Goal: Register for event/course

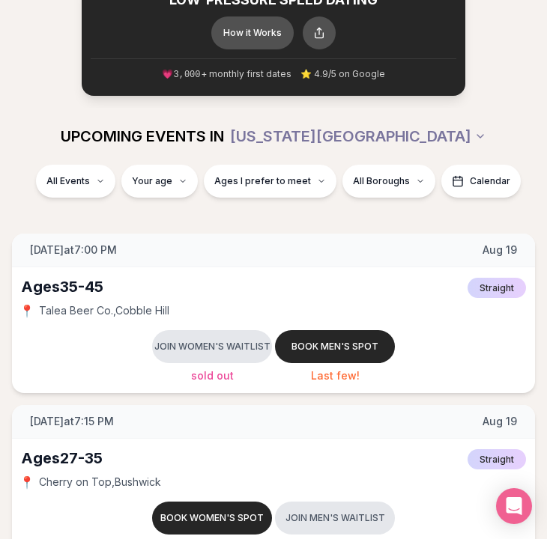
scroll to position [108, 0]
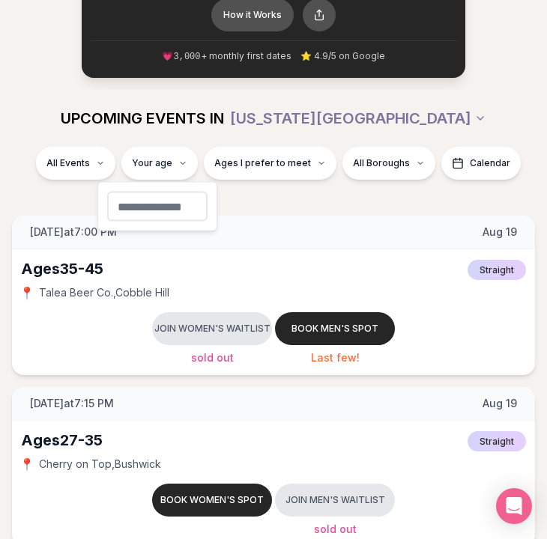
type input "**"
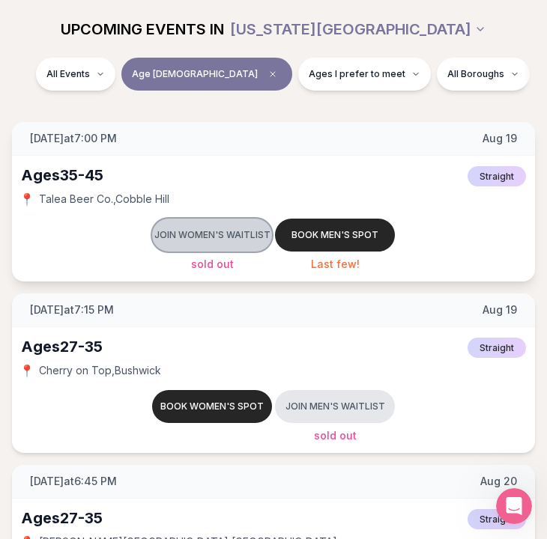
scroll to position [198, 0]
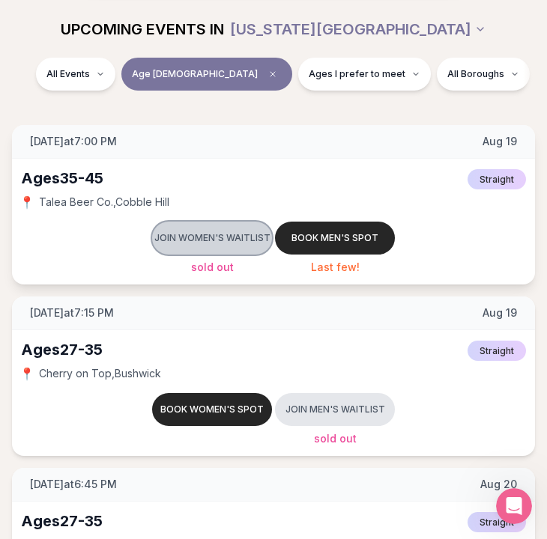
click at [212, 240] on button "Join women's waitlist" at bounding box center [212, 238] width 120 height 33
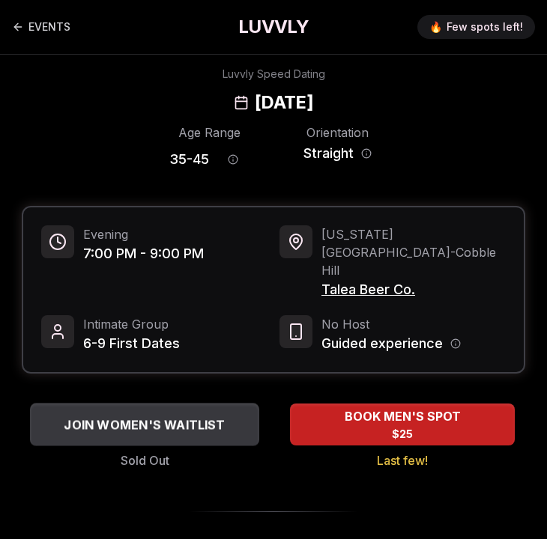
click at [222, 416] on span "JOIN WOMEN'S WAITLIST" at bounding box center [144, 425] width 167 height 18
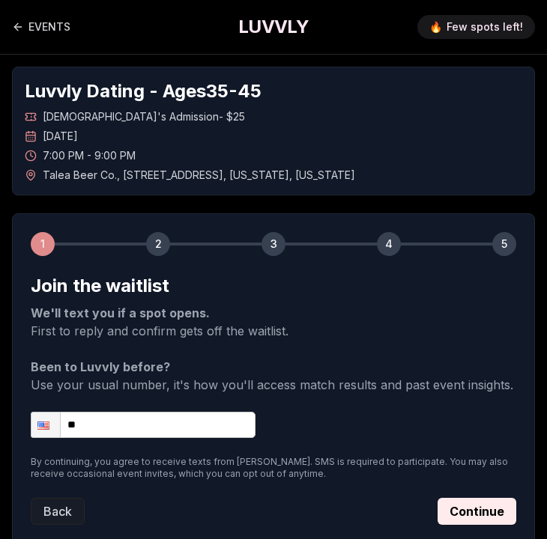
click at [139, 425] on input "**" at bounding box center [143, 425] width 225 height 26
type input "**********"
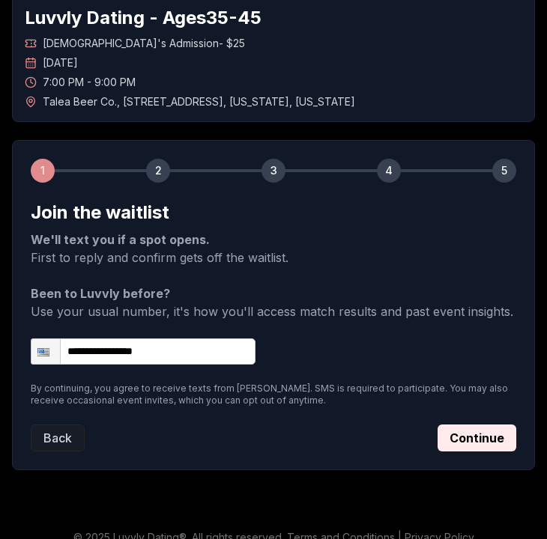
scroll to position [91, 0]
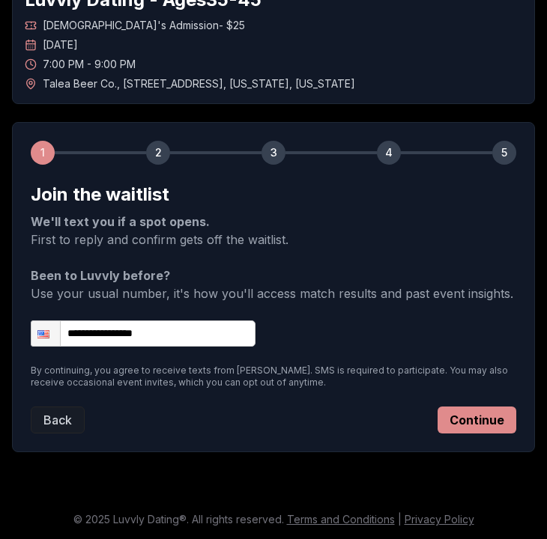
click at [476, 430] on button "Continue" at bounding box center [476, 420] width 79 height 27
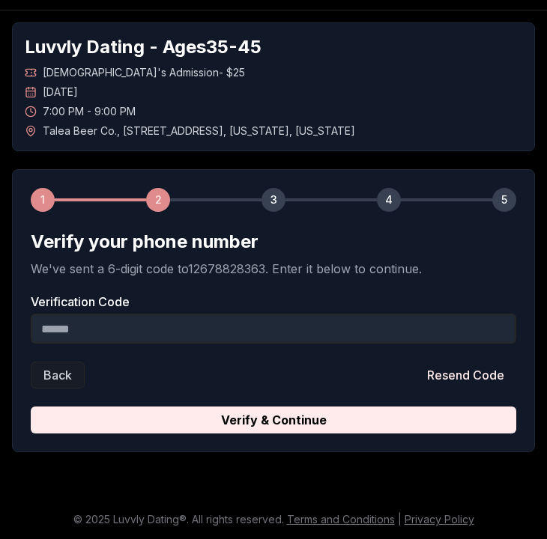
click at [177, 336] on input "Verification Code" at bounding box center [273, 329] width 485 height 30
type input "*"
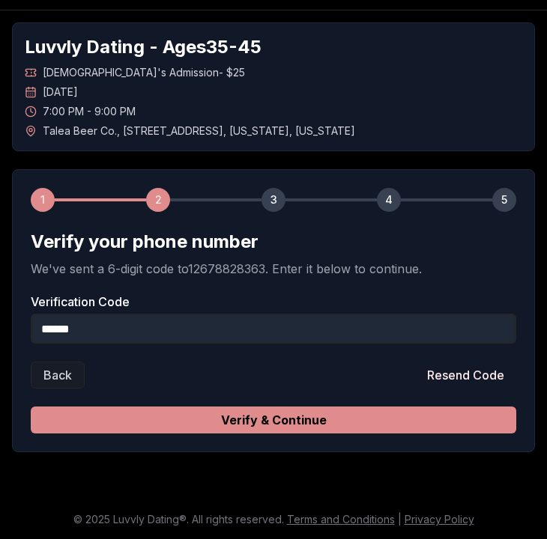
type input "******"
click at [206, 419] on button "Verify & Continue" at bounding box center [273, 420] width 485 height 27
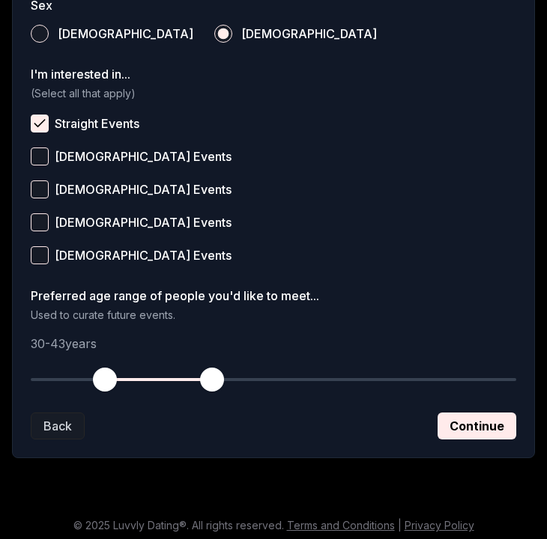
scroll to position [625, 0]
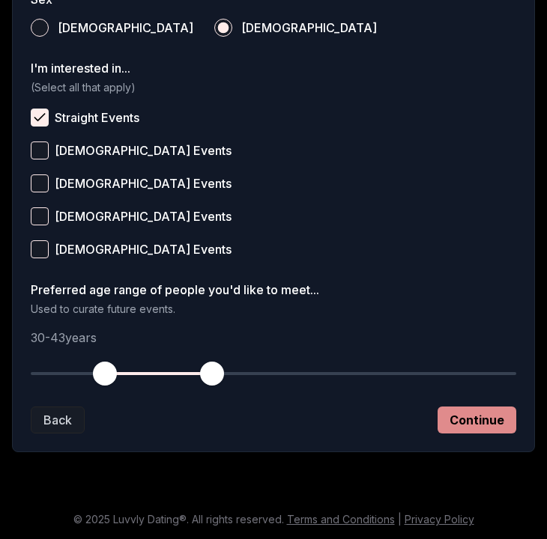
click at [473, 419] on button "Continue" at bounding box center [476, 420] width 79 height 27
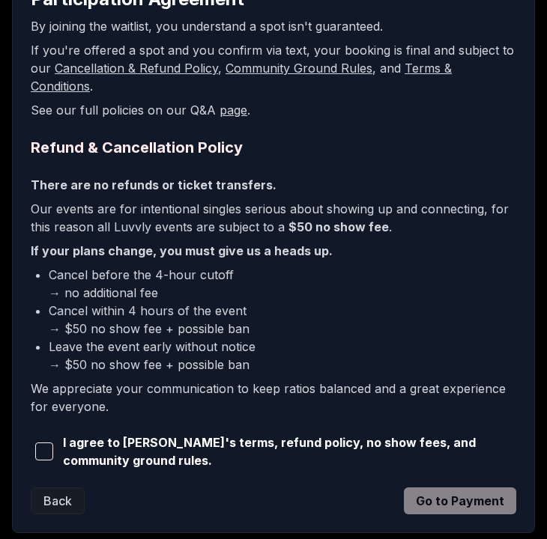
scroll to position [350, 0]
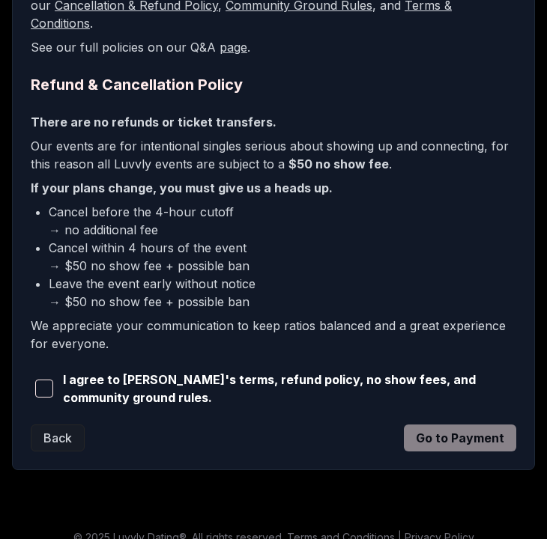
click at [46, 380] on span "button" at bounding box center [44, 389] width 18 height 18
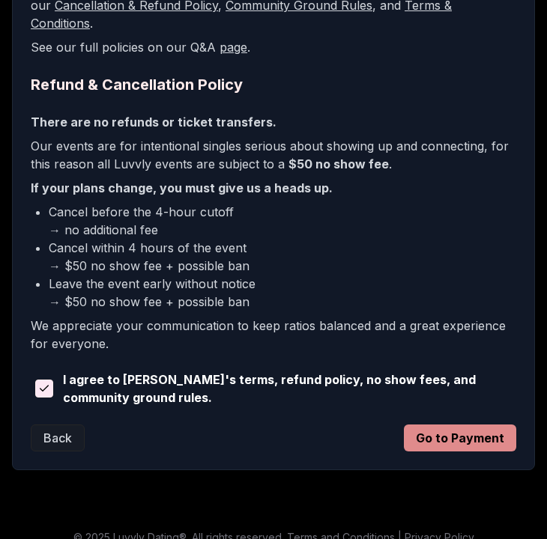
click at [458, 426] on button "Go to Payment" at bounding box center [460, 438] width 112 height 27
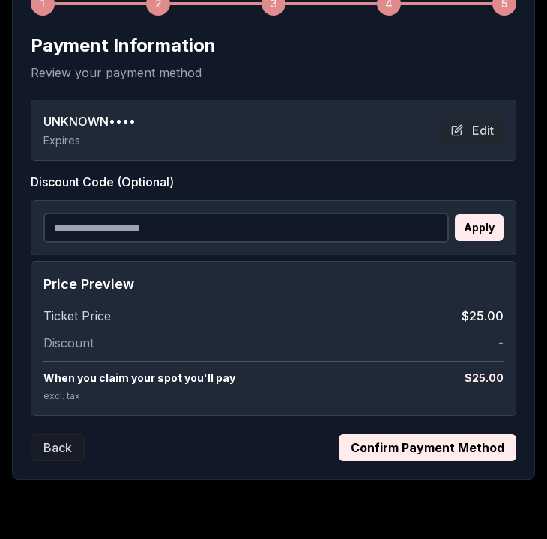
scroll to position [243, 0]
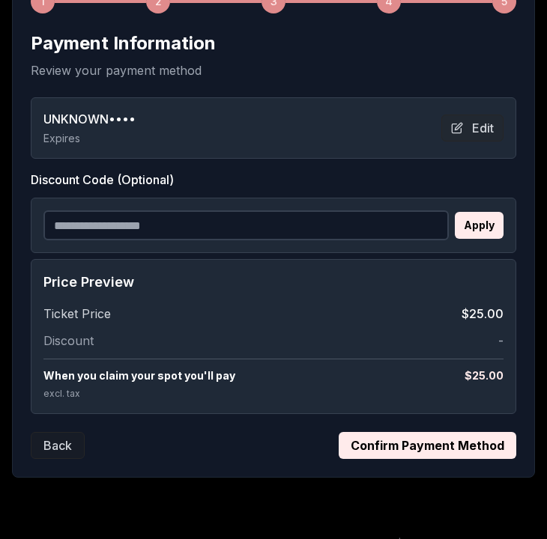
click at [410, 446] on button "Confirm Payment Method" at bounding box center [426, 445] width 177 height 27
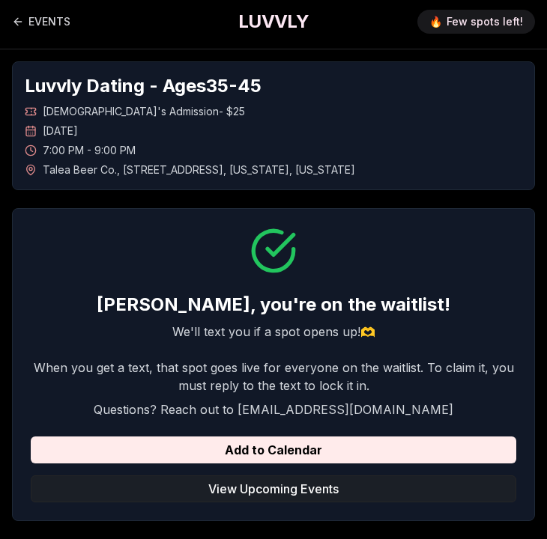
scroll to position [0, 0]
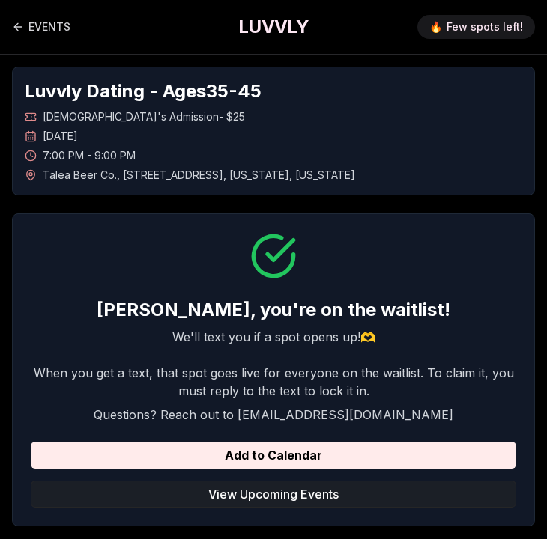
click at [222, 499] on button "View Upcoming Events" at bounding box center [273, 494] width 485 height 27
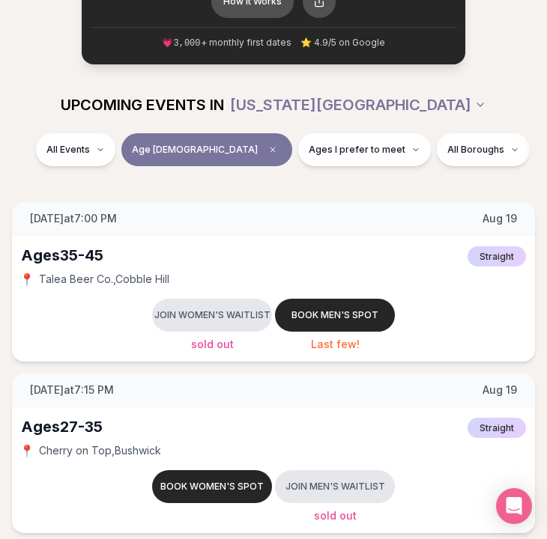
scroll to position [126, 0]
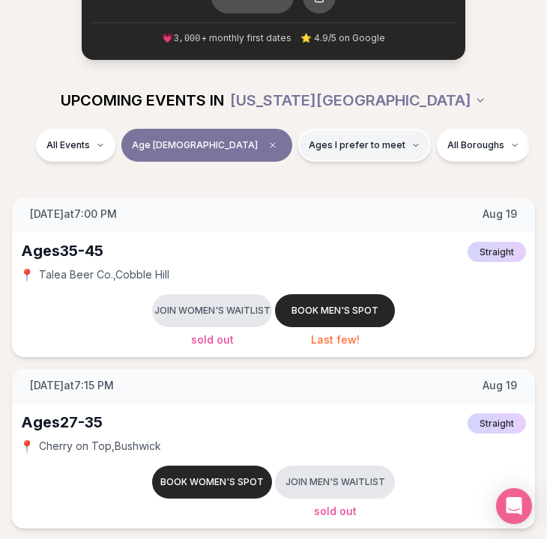
click at [309, 148] on span "Ages I prefer to meet" at bounding box center [357, 145] width 97 height 12
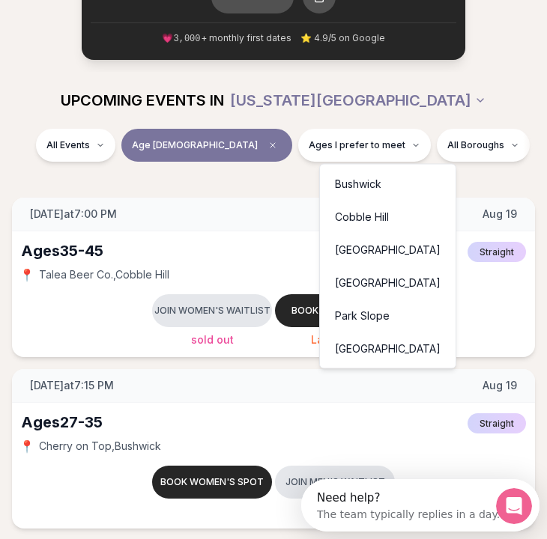
scroll to position [0, 0]
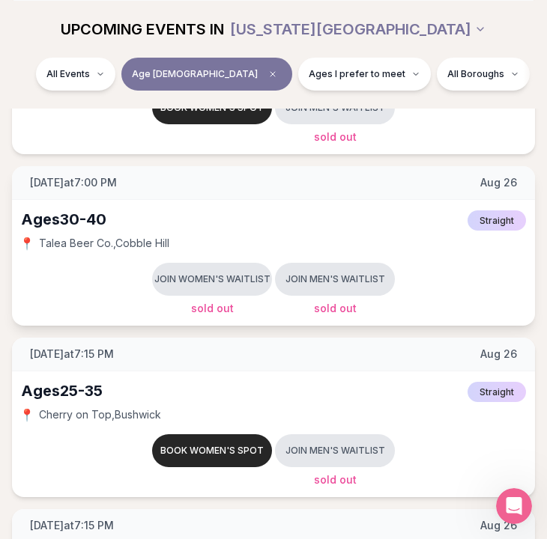
scroll to position [1356, 0]
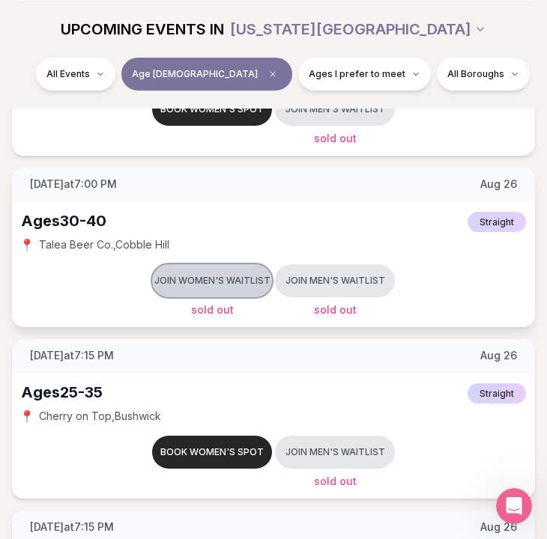
click at [203, 273] on button "Join women's waitlist" at bounding box center [212, 280] width 120 height 33
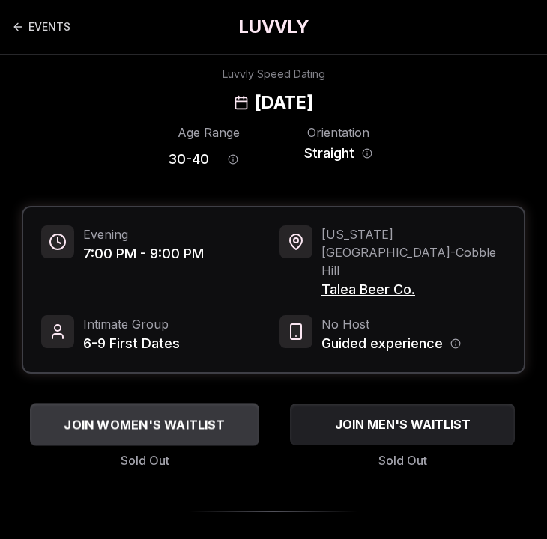
click at [198, 416] on span "JOIN WOMEN'S WAITLIST" at bounding box center [144, 425] width 167 height 18
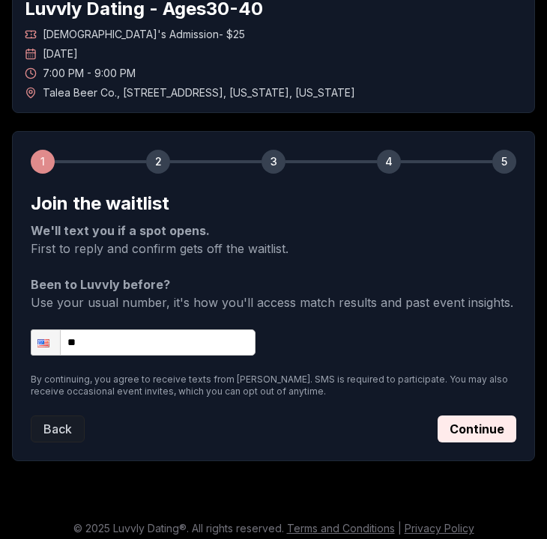
scroll to position [91, 0]
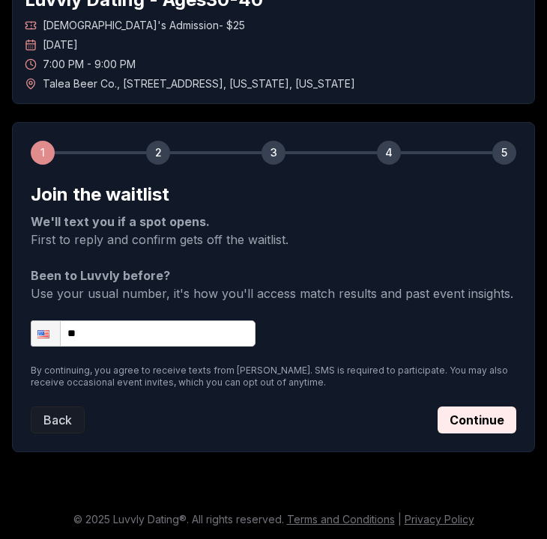
click at [177, 328] on input "**" at bounding box center [143, 333] width 225 height 26
type input "**********"
click at [475, 418] on button "Continue" at bounding box center [476, 420] width 79 height 27
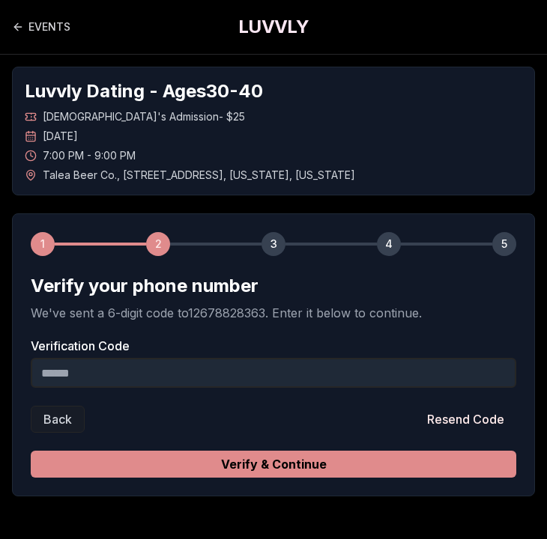
click at [284, 461] on button "Verify & Continue" at bounding box center [273, 464] width 485 height 27
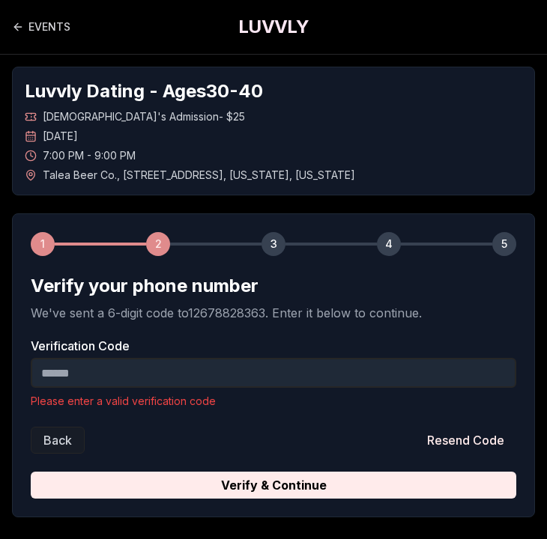
click at [159, 377] on input "Verification Code" at bounding box center [273, 373] width 485 height 30
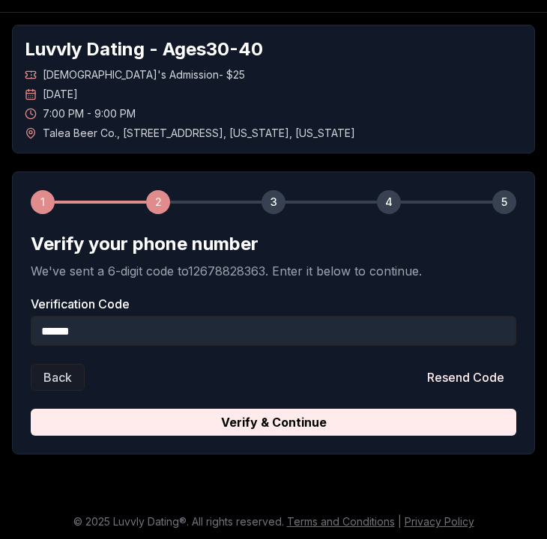
scroll to position [44, 0]
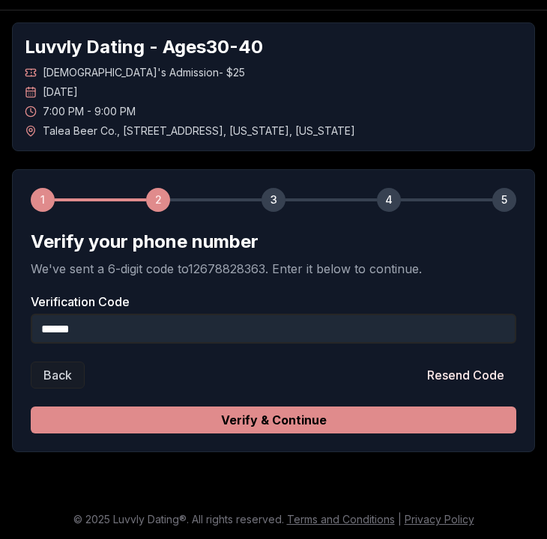
type input "******"
click at [168, 427] on button "Verify & Continue" at bounding box center [273, 420] width 485 height 27
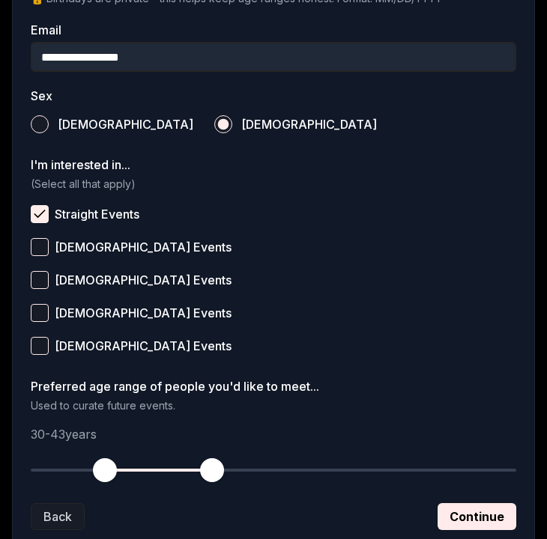
scroll to position [625, 0]
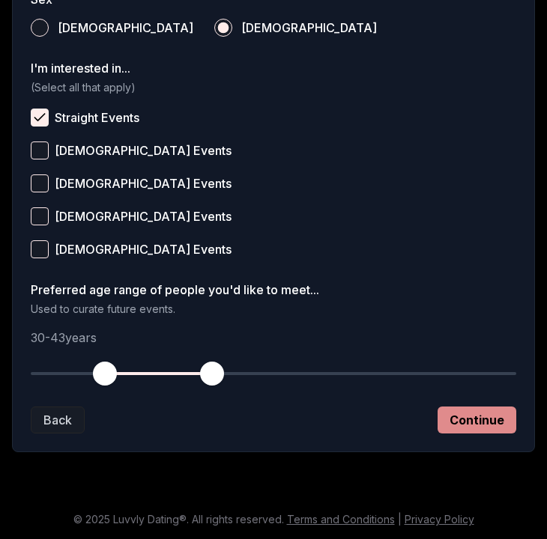
click at [468, 416] on button "Continue" at bounding box center [476, 420] width 79 height 27
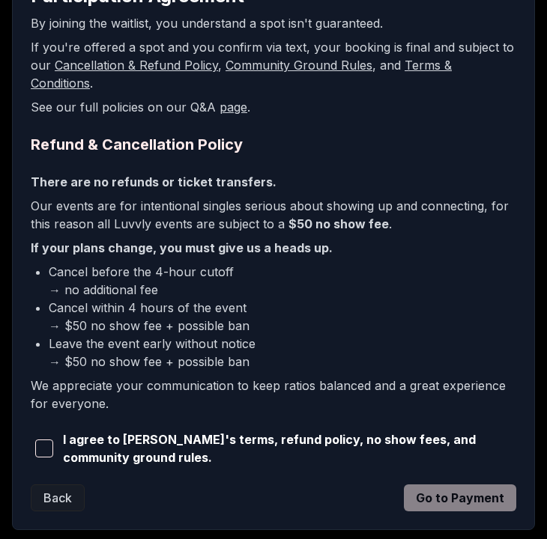
scroll to position [350, 0]
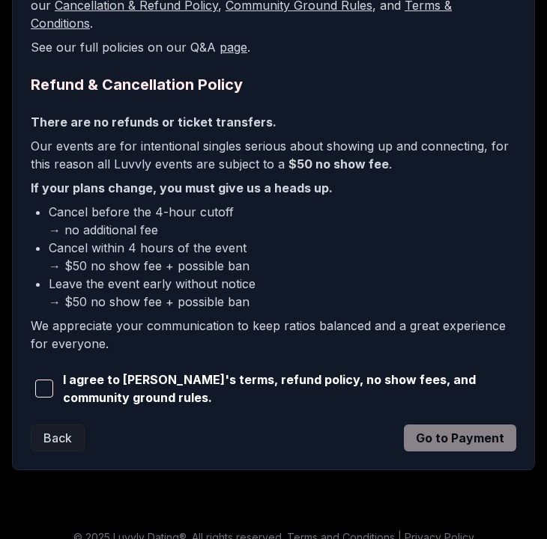
click at [47, 380] on span "button" at bounding box center [44, 389] width 18 height 18
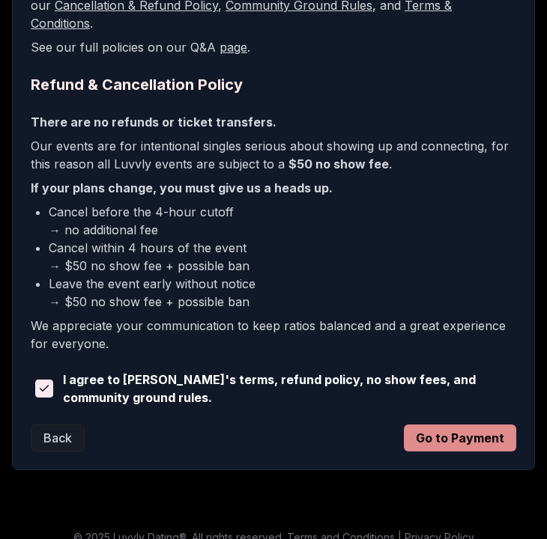
click at [427, 425] on button "Go to Payment" at bounding box center [460, 438] width 112 height 27
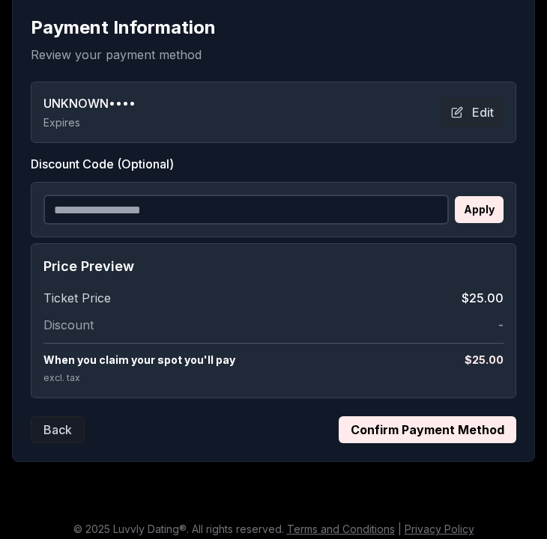
scroll to position [268, 0]
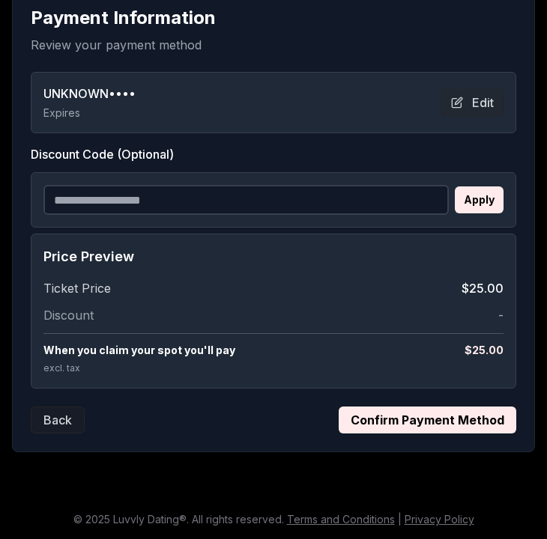
click at [413, 422] on button "Confirm Payment Method" at bounding box center [426, 420] width 177 height 27
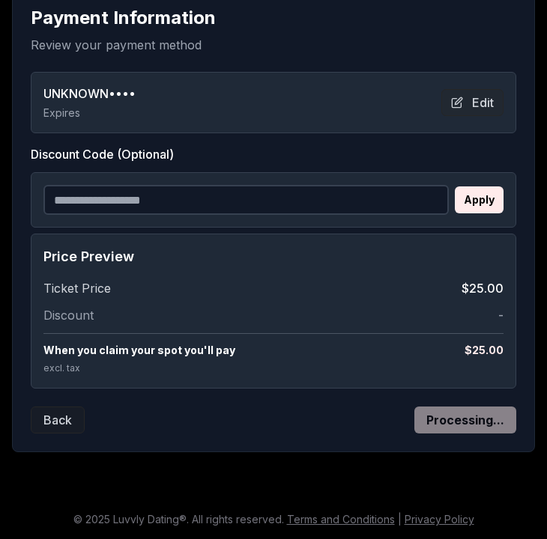
scroll to position [74, 0]
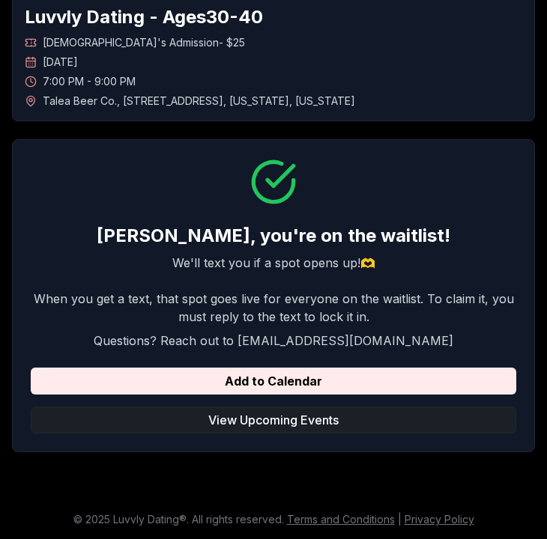
click at [239, 424] on button "View Upcoming Events" at bounding box center [273, 420] width 485 height 27
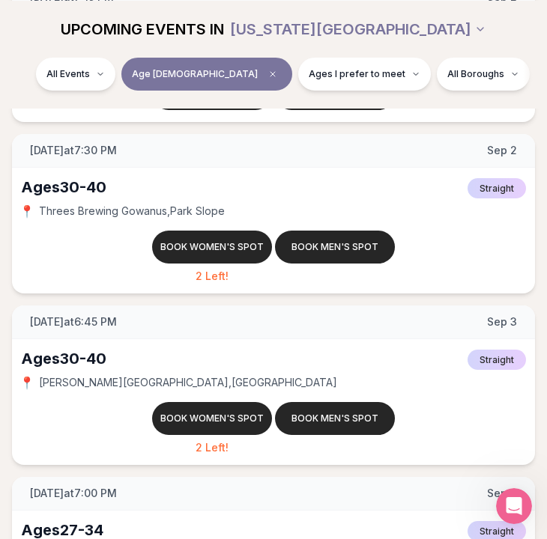
scroll to position [2799, 0]
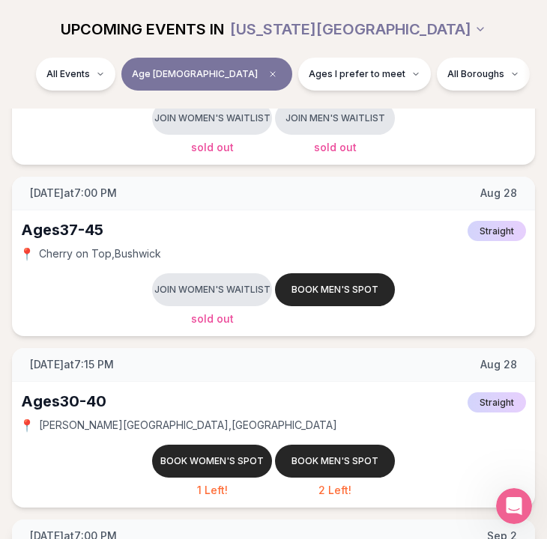
scroll to position [2207, 0]
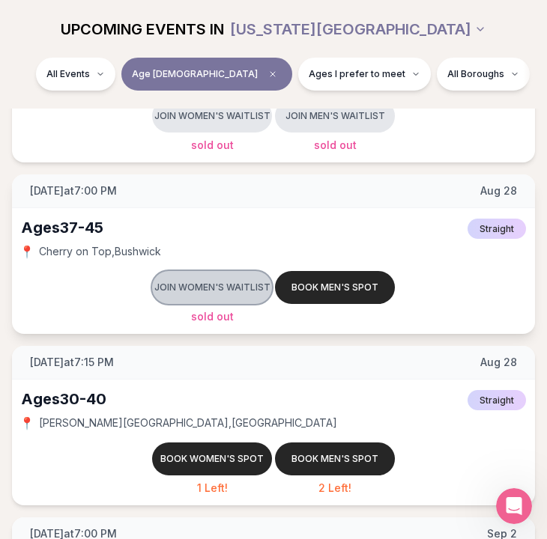
click at [212, 294] on button "Join women's waitlist" at bounding box center [212, 287] width 120 height 33
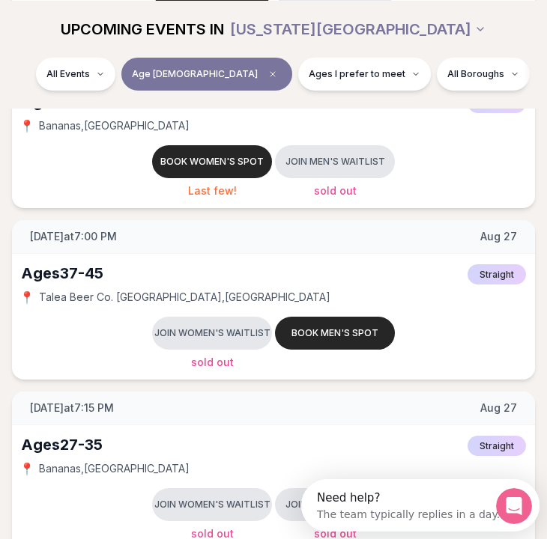
scroll to position [1819, 0]
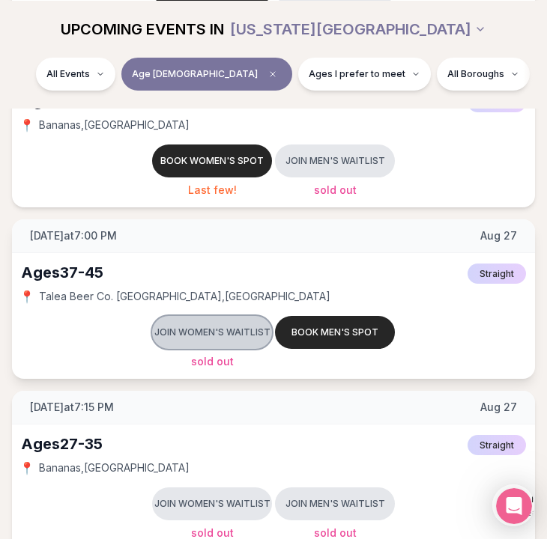
click at [224, 329] on button "Join women's waitlist" at bounding box center [212, 332] width 120 height 33
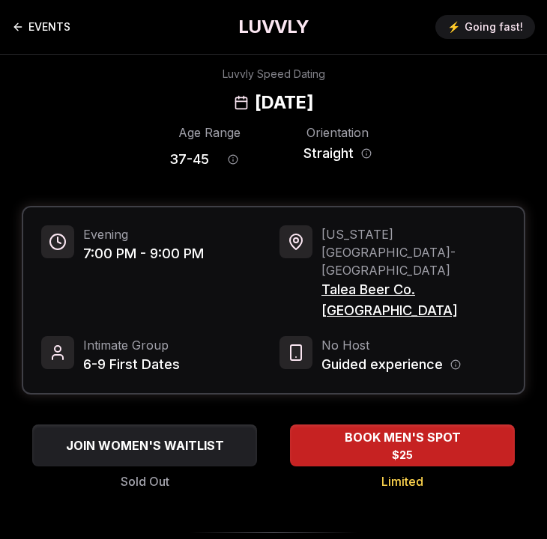
click at [52, 34] on link "EVENTS" at bounding box center [41, 27] width 58 height 30
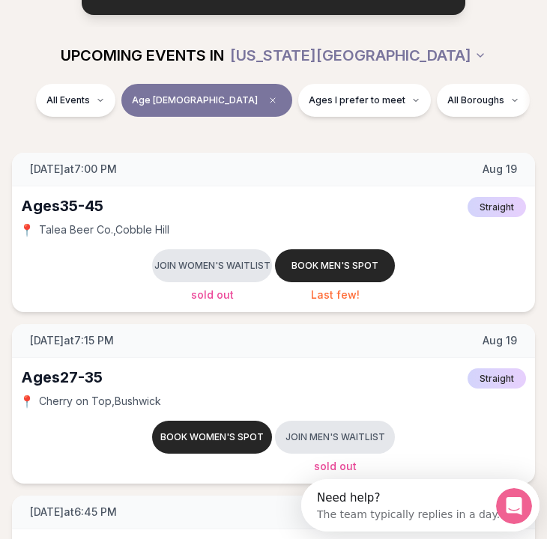
scroll to position [173, 0]
